Goal: Task Accomplishment & Management: Use online tool/utility

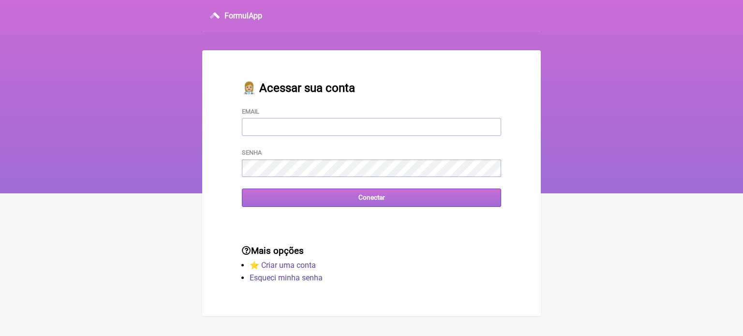
type input "[EMAIL_ADDRESS][DOMAIN_NAME]"
click at [330, 204] on input "Conectar" at bounding box center [371, 198] width 259 height 18
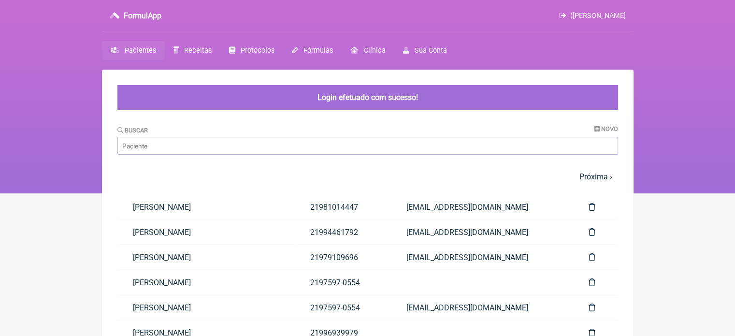
click at [179, 40] on nav "FormulApp (Fernando Cézar da Silva Baptista) Sair Pacientes Receitas Protocolos…" at bounding box center [367, 96] width 735 height 193
click at [181, 50] on link "Receitas" at bounding box center [193, 50] width 56 height 19
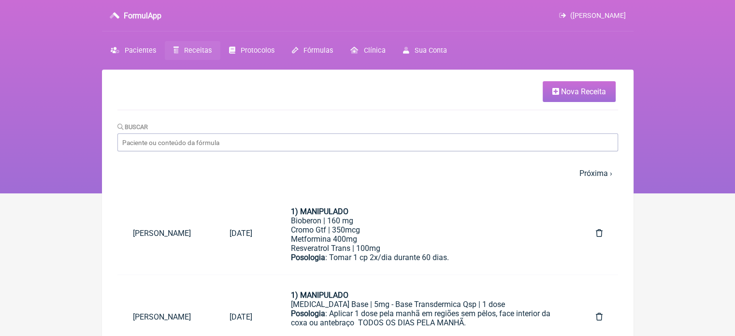
click at [592, 90] on span "Nova Receita" at bounding box center [583, 91] width 45 height 9
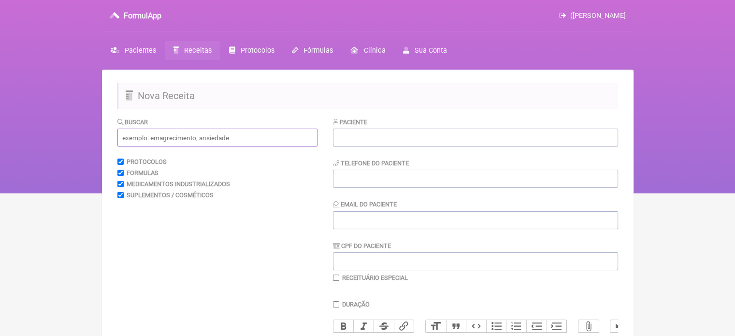
click at [240, 135] on input "text" at bounding box center [217, 138] width 200 height 18
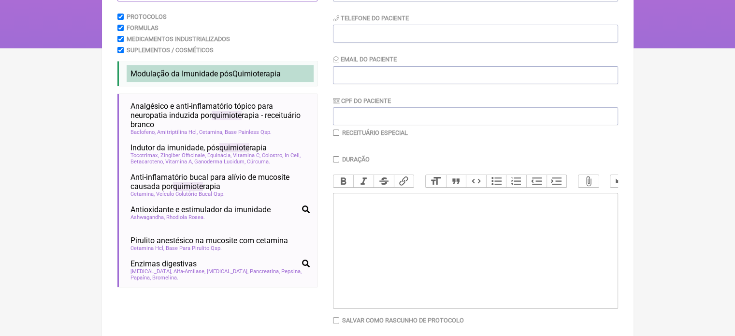
type input "quimiote"
click at [249, 78] on span "Quimiote" at bounding box center [248, 73] width 31 height 9
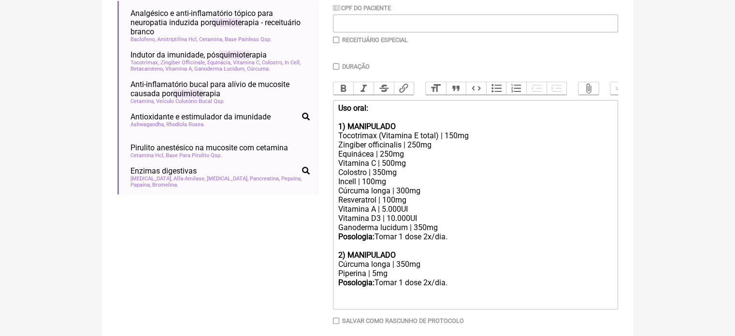
scroll to position [288, 0]
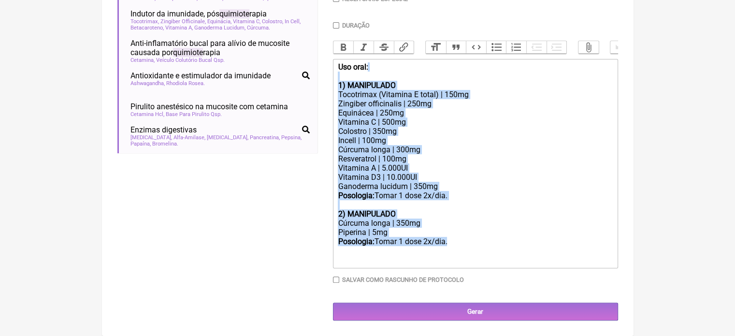
drag, startPoint x: 482, startPoint y: 243, endPoint x: 311, endPoint y: 69, distance: 243.5
click at [311, 70] on form "Buscar quimiote Protocolos Formulas Medicamentos Industrializados Suplementos /…" at bounding box center [367, 79] width 501 height 483
click at [374, 139] on div "Uso oral: 1) MANIPULADO Tocotrimax (Vitamina E total) | 150mg Zingiber officina…" at bounding box center [475, 163] width 275 height 202
click at [381, 191] on div "Uso oral: 1) MANIPULADO Tocotrimax (Vitamina E total) | 150mg Zingiber officina…" at bounding box center [475, 163] width 275 height 202
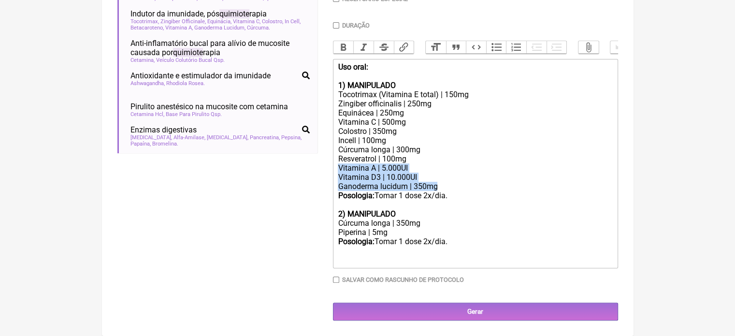
drag, startPoint x: 447, startPoint y: 186, endPoint x: 326, endPoint y: 168, distance: 121.7
click at [326, 168] on form "Buscar quimiote Protocolos Formulas Medicamentos Industrializados Suplementos /…" at bounding box center [367, 79] width 501 height 483
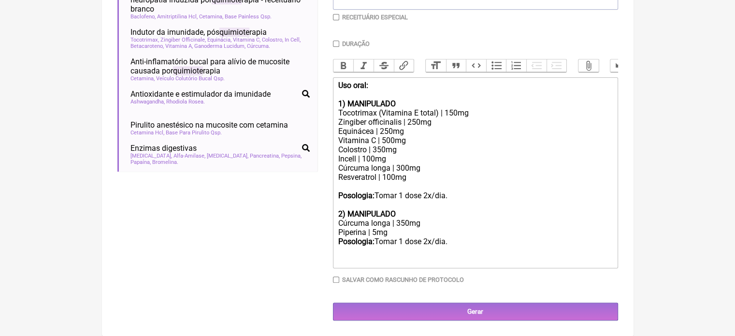
scroll to position [269, 0]
drag, startPoint x: 448, startPoint y: 168, endPoint x: 337, endPoint y: 169, distance: 111.2
click at [337, 169] on trix-editor "Uso oral: 1) MANIPULADO Tocotrimax (Vitamina E total) | 150mg Zingiber officina…" at bounding box center [475, 172] width 285 height 191
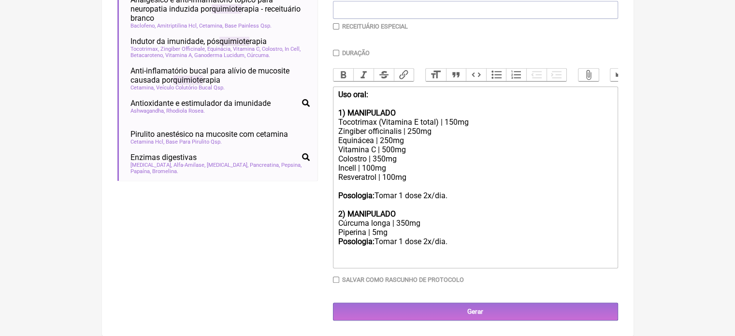
scroll to position [260, 0]
drag, startPoint x: 469, startPoint y: 120, endPoint x: 339, endPoint y: 131, distance: 130.5
click at [329, 128] on form "Buscar quimiote Protocolos Formulas Medicamentos Industrializados Suplementos /…" at bounding box center [367, 93] width 501 height 455
click at [371, 148] on div "Uso oral: 1) MANIPULADO Tocotrimax (Vitamina E total) | 150mg Zingiber officina…" at bounding box center [475, 177] width 275 height 175
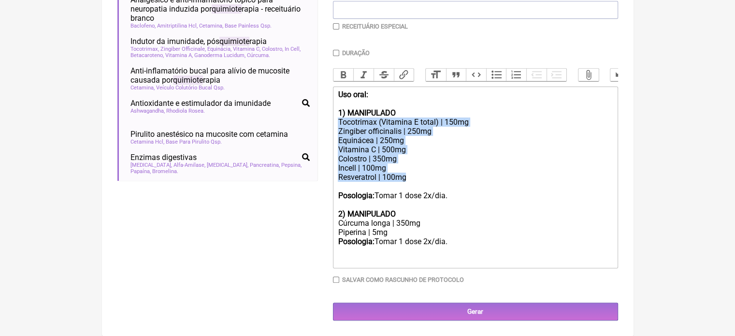
drag, startPoint x: 337, startPoint y: 121, endPoint x: 414, endPoint y: 176, distance: 94.8
click at [414, 176] on trix-editor "Uso oral: 1) MANIPULADO Tocotrimax (Vitamina E total) | 150mg Zingiber officina…" at bounding box center [475, 178] width 285 height 182
copy div "Tocotrimax (Vitamina E total) | 150mg Zingiber officinalis | 250mg Equinácea | …"
click at [389, 164] on div "Uso oral: 1) MANIPULADO Tocotrimax (Vitamina E total) | 150mg Zingiber officina…" at bounding box center [475, 177] width 275 height 175
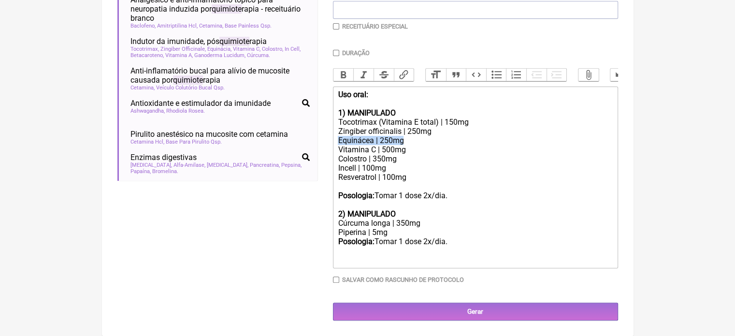
drag, startPoint x: 412, startPoint y: 139, endPoint x: 337, endPoint y: 139, distance: 75.9
click at [337, 139] on trix-editor "Uso oral: 1) MANIPULADO Tocotrimax (Vitamina E total) | 150mg Zingiber officina…" at bounding box center [475, 178] width 285 height 182
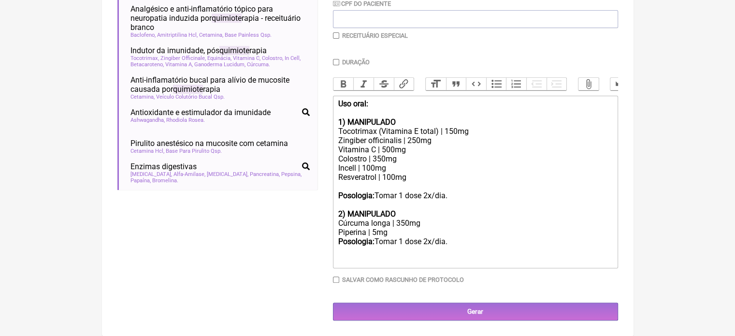
click at [410, 152] on div "Uso oral: 1) MANIPULADO Tocotrimax (Vitamina E total) | 150mg Zingiber officina…" at bounding box center [475, 181] width 275 height 165
drag, startPoint x: 406, startPoint y: 170, endPoint x: 335, endPoint y: 168, distance: 71.1
click at [335, 168] on trix-editor "Uso oral: 1) MANIPULADO Tocotrimax (Vitamina E total) | 150mg Zingiber officina…" at bounding box center [475, 182] width 285 height 173
click at [350, 147] on div "Uso oral: 1) MANIPULADO Tocotrimax (Vitamina E total) | 150mg Zingiber officina…" at bounding box center [475, 181] width 275 height 165
drag, startPoint x: 406, startPoint y: 155, endPoint x: 400, endPoint y: 154, distance: 5.8
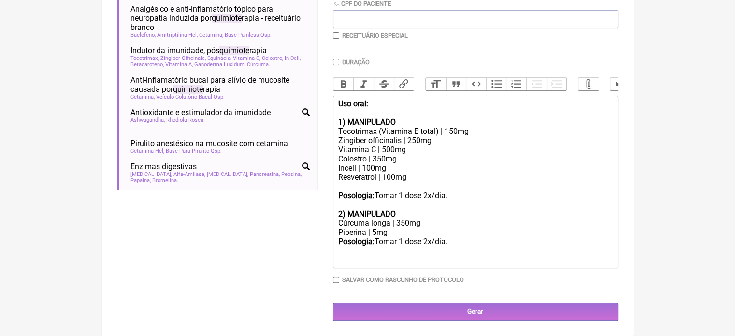
click at [400, 154] on div "Uso oral: 1) MANIPULADO Tocotrimax (Vitamina E total) | 150mg Zingiber officina…" at bounding box center [475, 181] width 275 height 165
drag, startPoint x: 390, startPoint y: 168, endPoint x: 360, endPoint y: 168, distance: 29.5
click at [370, 166] on div "Uso oral: 1) MANIPULADO Tocotrimax (Vitamina E total) | 150mg Zingiber officina…" at bounding box center [475, 181] width 275 height 165
drag, startPoint x: 337, startPoint y: 167, endPoint x: 386, endPoint y: 171, distance: 49.5
click at [386, 171] on trix-editor "Uso oral: 1) MANIPULADO Tocotrimax (Vitamina E total) | 150mg Zingiber officina…" at bounding box center [475, 182] width 285 height 173
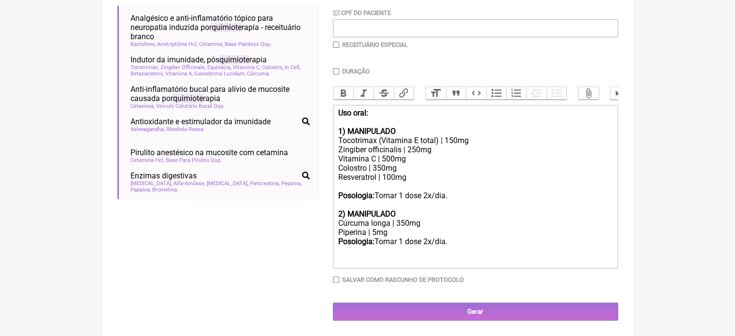
scroll to position [242, 0]
type trix-editor "<div><strong>Uso oral:<br><br>1) MANIPULADO</strong><br>Tocotrimax (Vitamina E …"
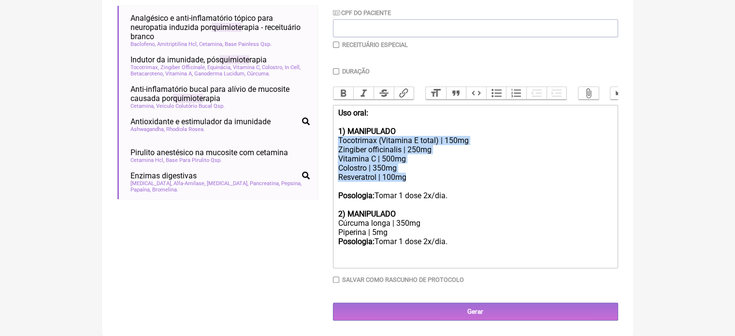
drag, startPoint x: 337, startPoint y: 139, endPoint x: 412, endPoint y: 180, distance: 85.9
click at [412, 180] on trix-editor "Uso oral: 1) MANIPULADO Tocotrimax (Vitamina E total) | 150mg Zingiber officina…" at bounding box center [475, 186] width 285 height 163
copy div "Tocotrimax (Vitamina E total) | 150mg Zingiber officinalis | 250mg Vitamina C |…"
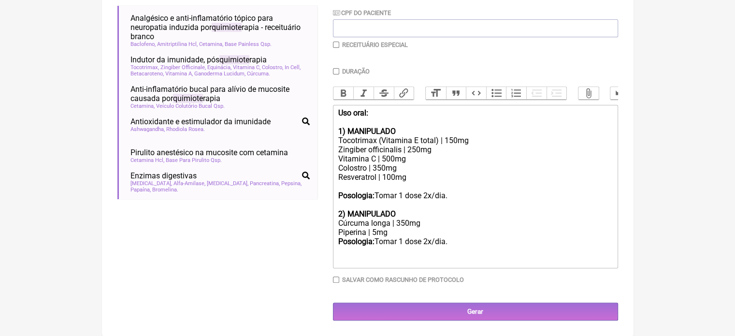
click at [451, 214] on div "Uso oral: 1) MANIPULADO Tocotrimax (Vitamina E total) | 150mg Zingiber officina…" at bounding box center [475, 186] width 275 height 156
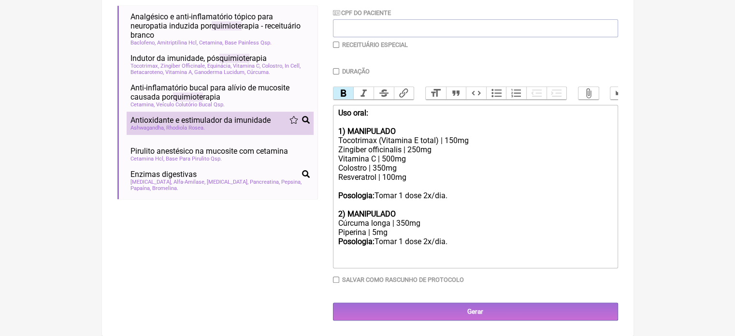
scroll to position [0, 0]
